Goal: Transaction & Acquisition: Obtain resource

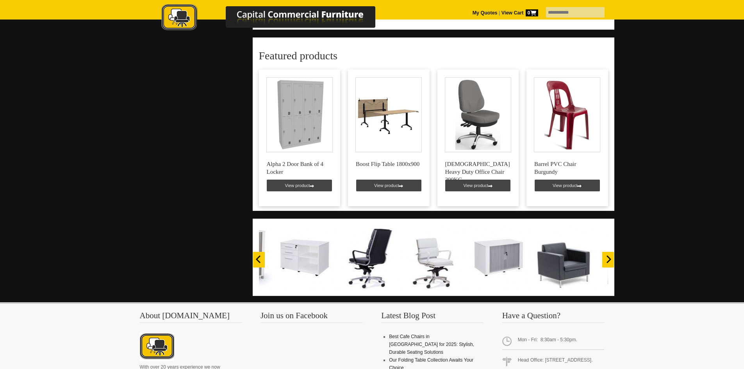
scroll to position [497, 0]
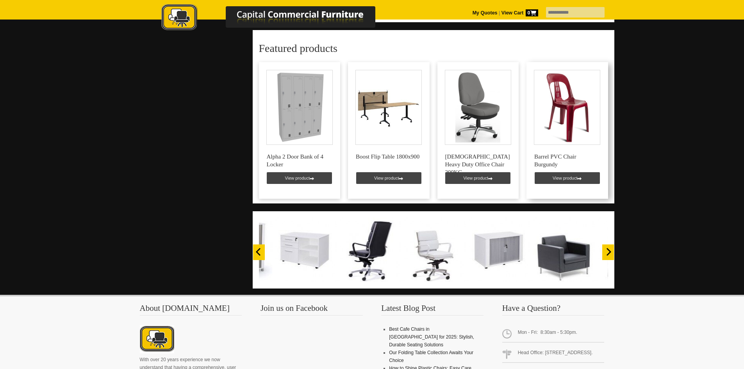
click at [556, 168] on link at bounding box center [567, 130] width 82 height 137
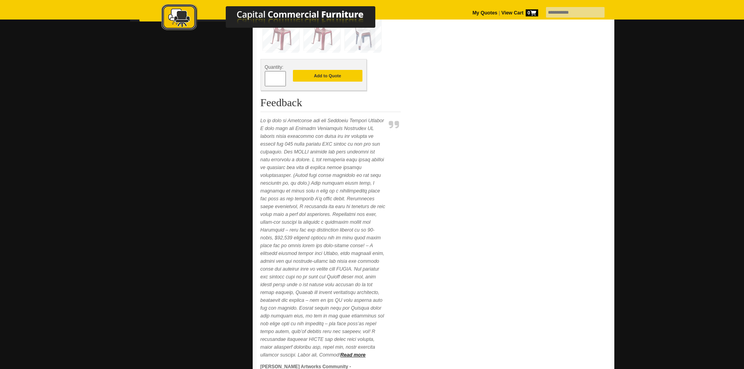
scroll to position [234, 0]
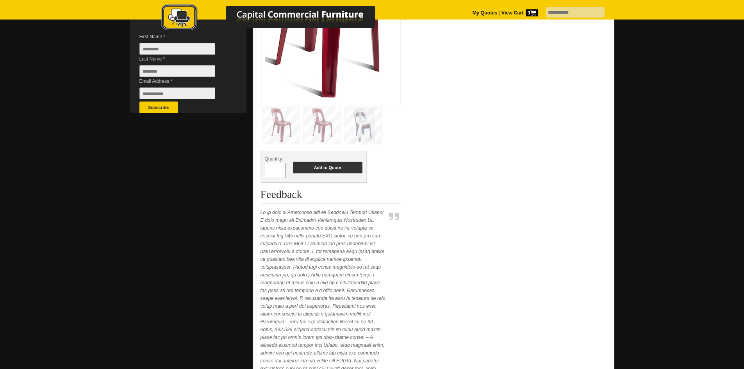
click at [349, 171] on button "Add to Quote" at bounding box center [328, 168] width 70 height 12
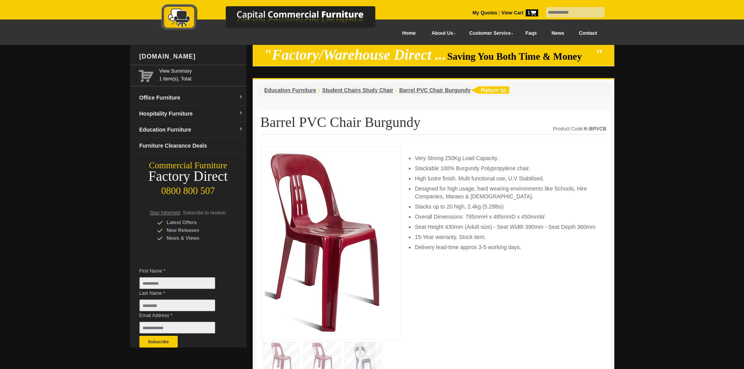
click at [530, 14] on icon at bounding box center [533, 13] width 6 height 6
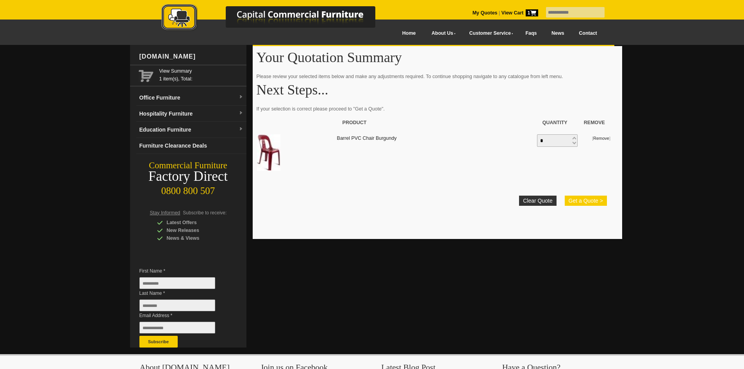
click at [586, 202] on button "Get a Quote >" at bounding box center [586, 201] width 42 height 10
